Goal: Navigation & Orientation: Find specific page/section

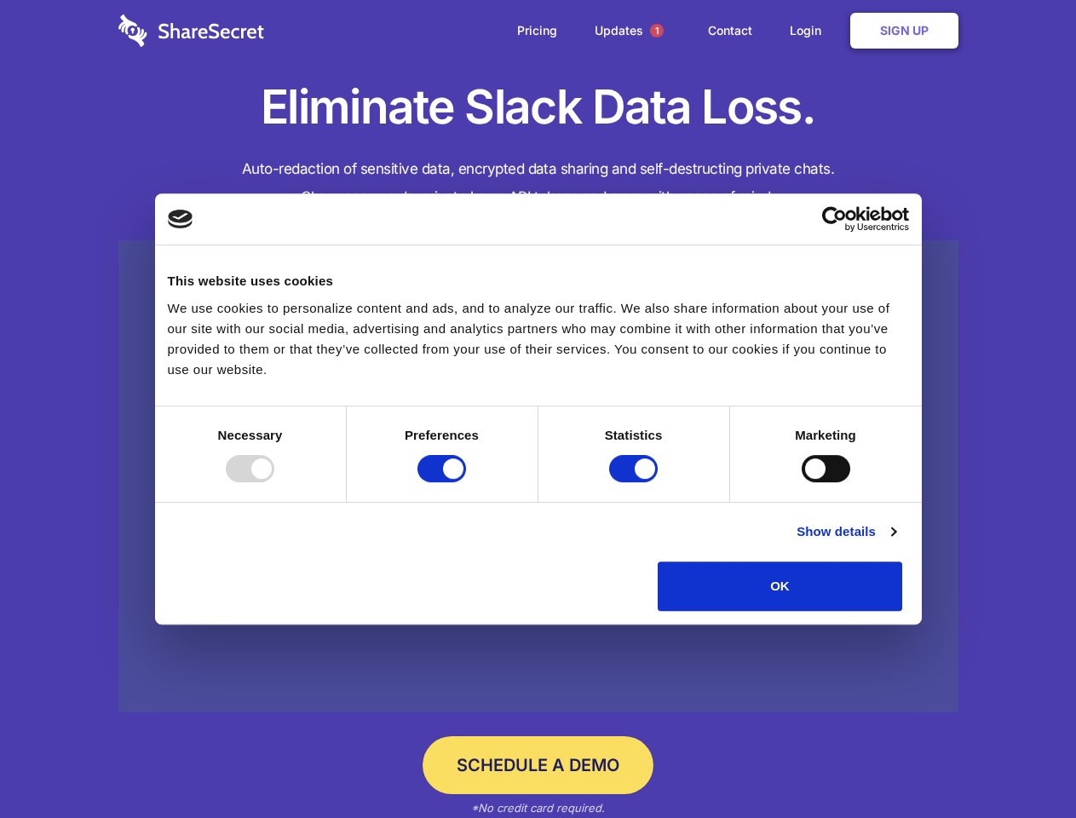
click at [274, 482] on div at bounding box center [250, 468] width 49 height 27
click at [466, 482] on input "Preferences" at bounding box center [442, 468] width 49 height 27
checkbox input "false"
click at [636, 482] on input "Statistics" at bounding box center [633, 468] width 49 height 27
checkbox input "false"
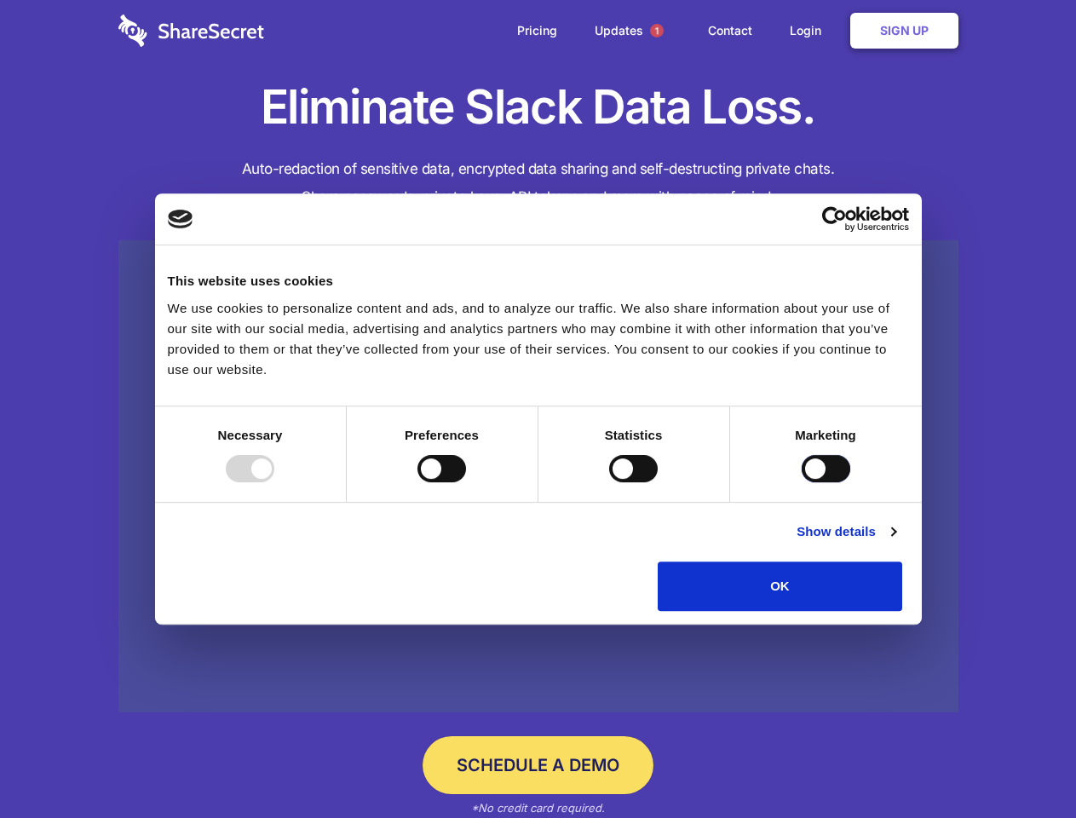
click at [802, 482] on input "Marketing" at bounding box center [826, 468] width 49 height 27
checkbox input "true"
click at [896, 542] on link "Show details" at bounding box center [846, 532] width 99 height 20
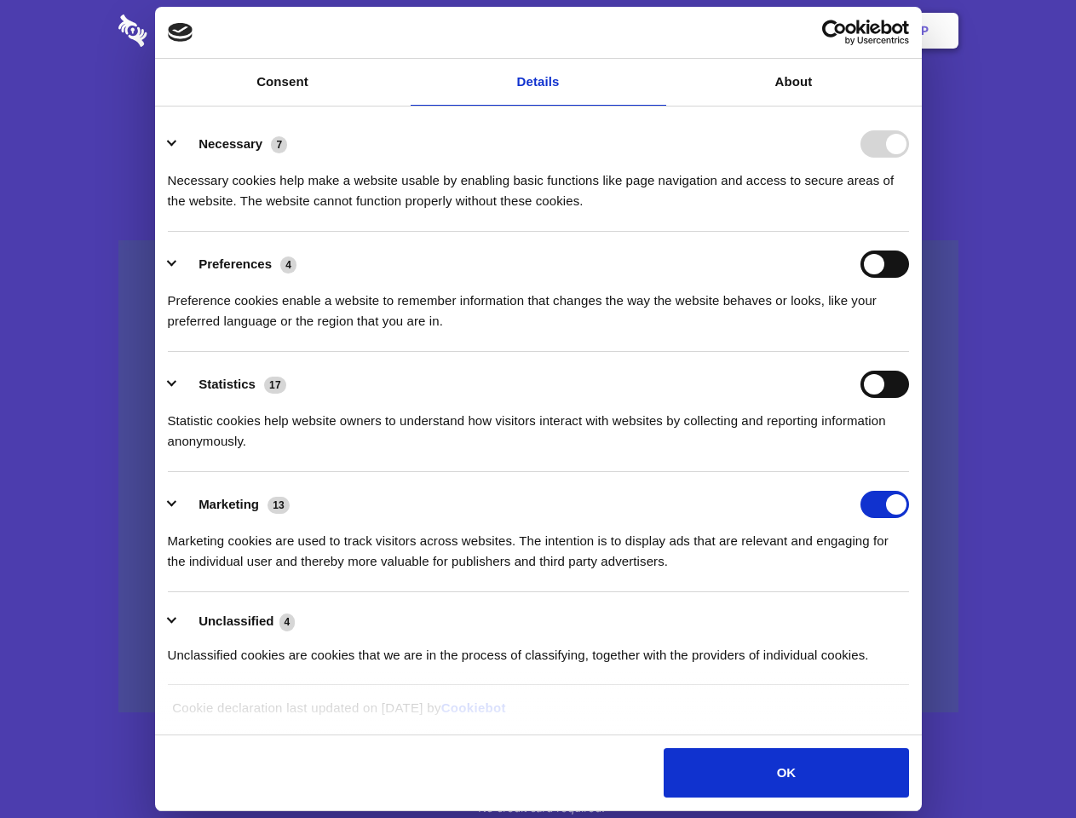
click at [909, 232] on li "Necessary 7 Necessary cookies help make a website usable by enabling basic func…" at bounding box center [538, 172] width 741 height 120
click at [656, 31] on span "1" at bounding box center [657, 31] width 14 height 14
